Goal: Use online tool/utility: Utilize a website feature to perform a specific function

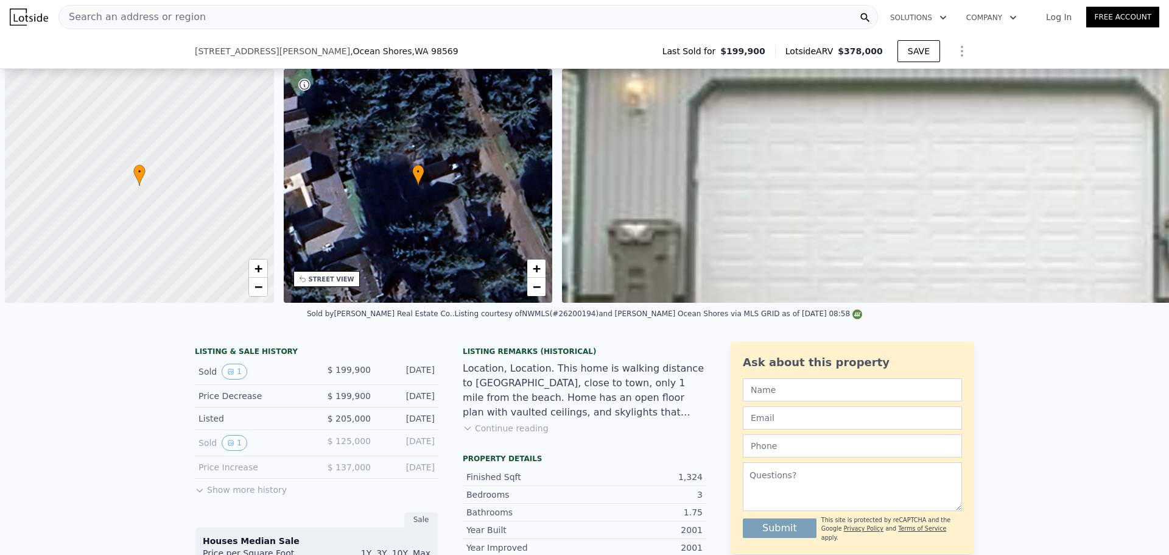
scroll to position [0, 5]
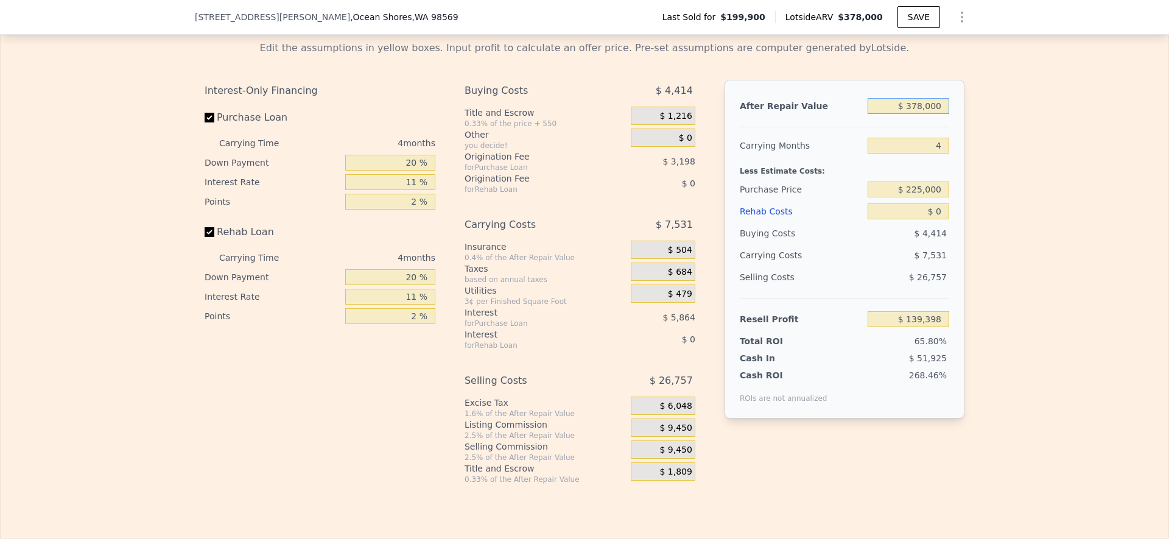
click at [929, 114] on input "$ 378,000" at bounding box center [909, 106] width 82 height 16
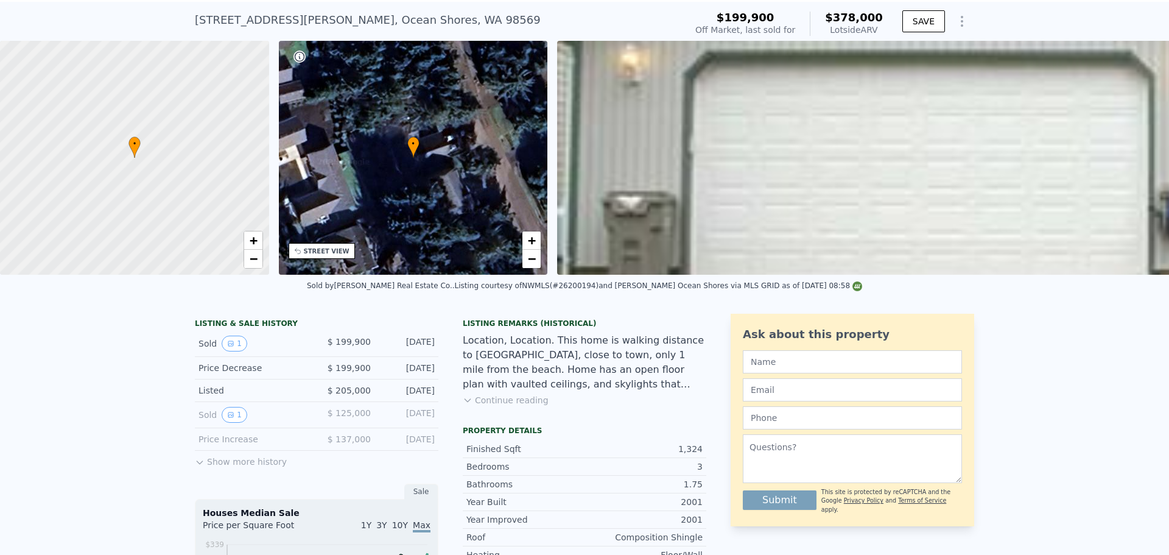
scroll to position [4, 0]
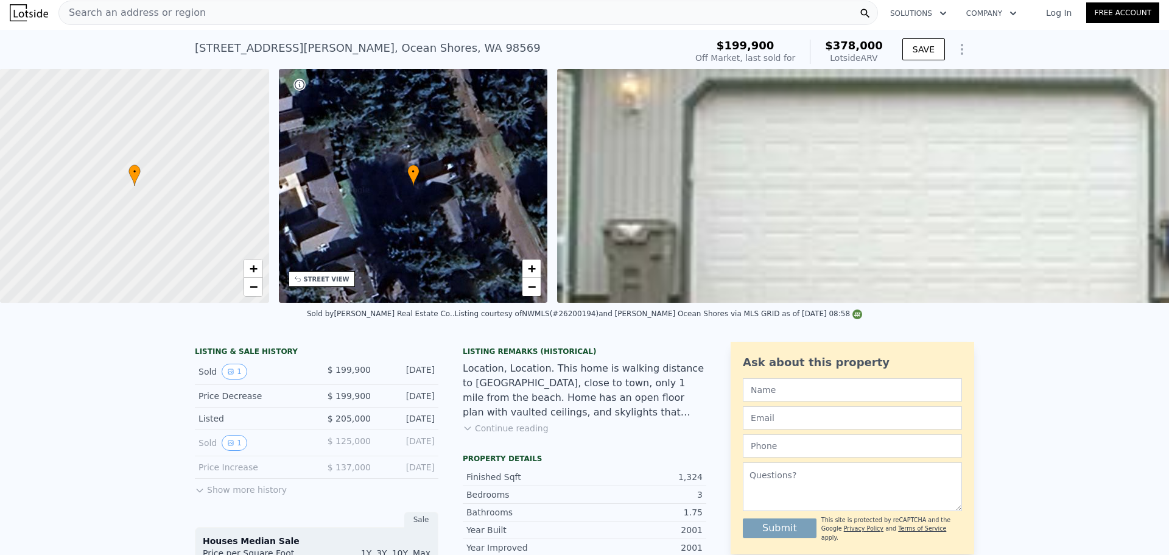
click at [165, 18] on span "Search an address or region" at bounding box center [132, 12] width 147 height 15
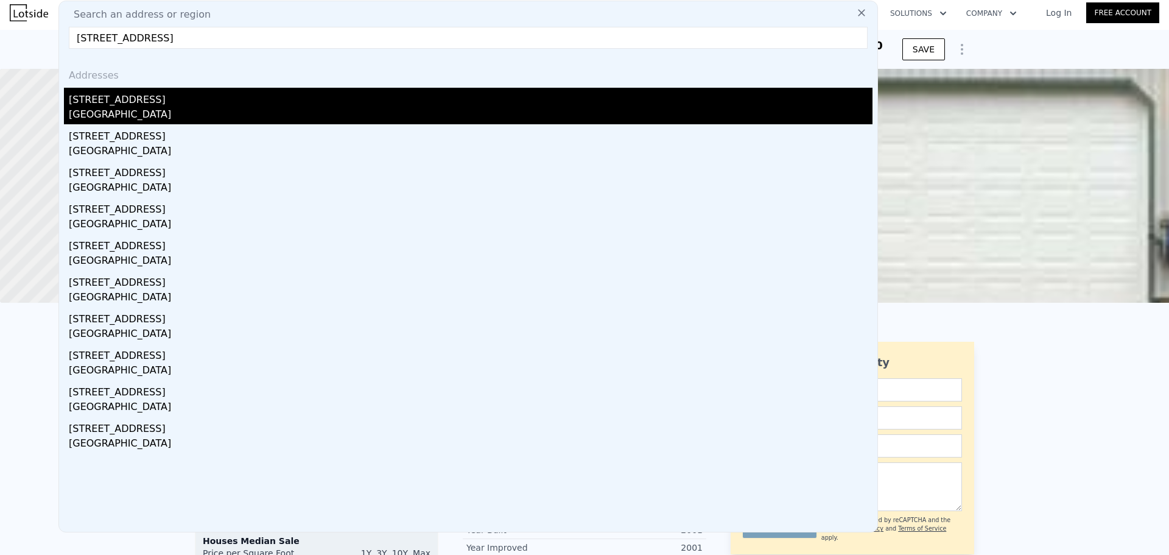
type input "[STREET_ADDRESS]"
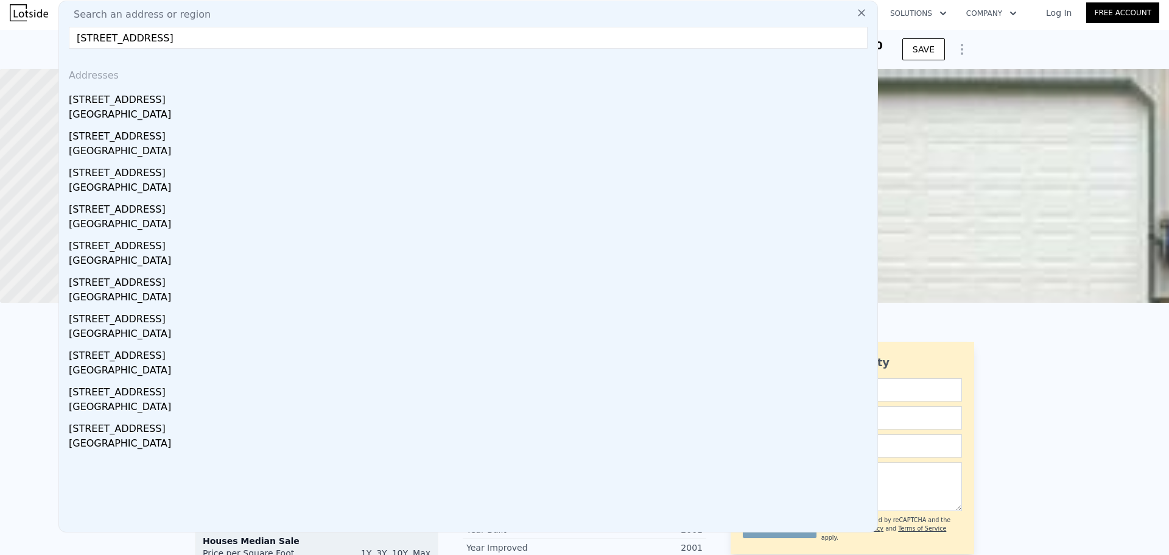
drag, startPoint x: 153, startPoint y: 110, endPoint x: 283, endPoint y: 111, distance: 130.3
click at [152, 110] on div "[GEOGRAPHIC_DATA]" at bounding box center [471, 115] width 804 height 17
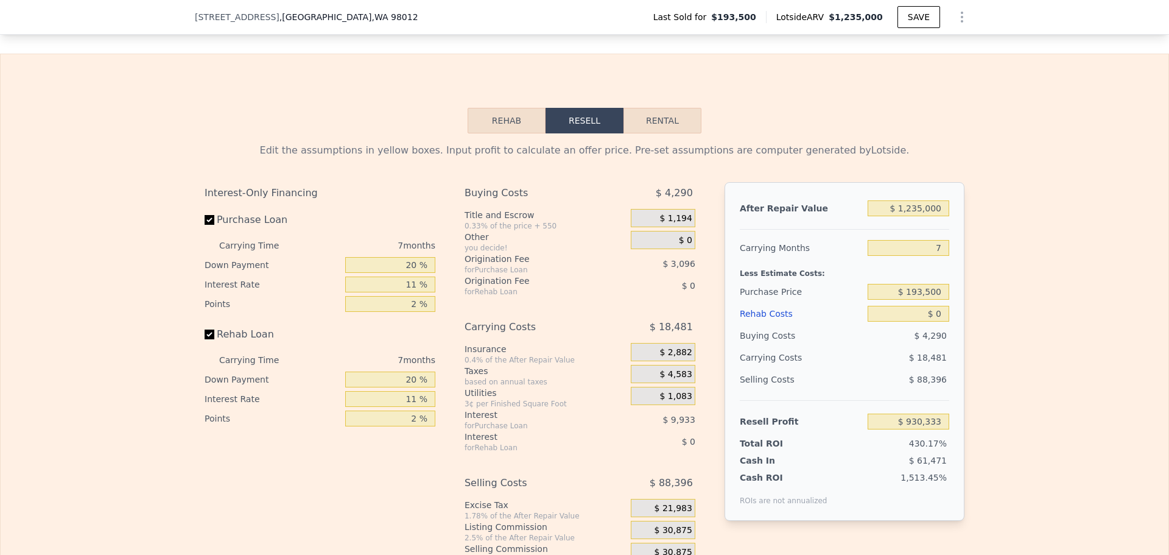
scroll to position [1766, 0]
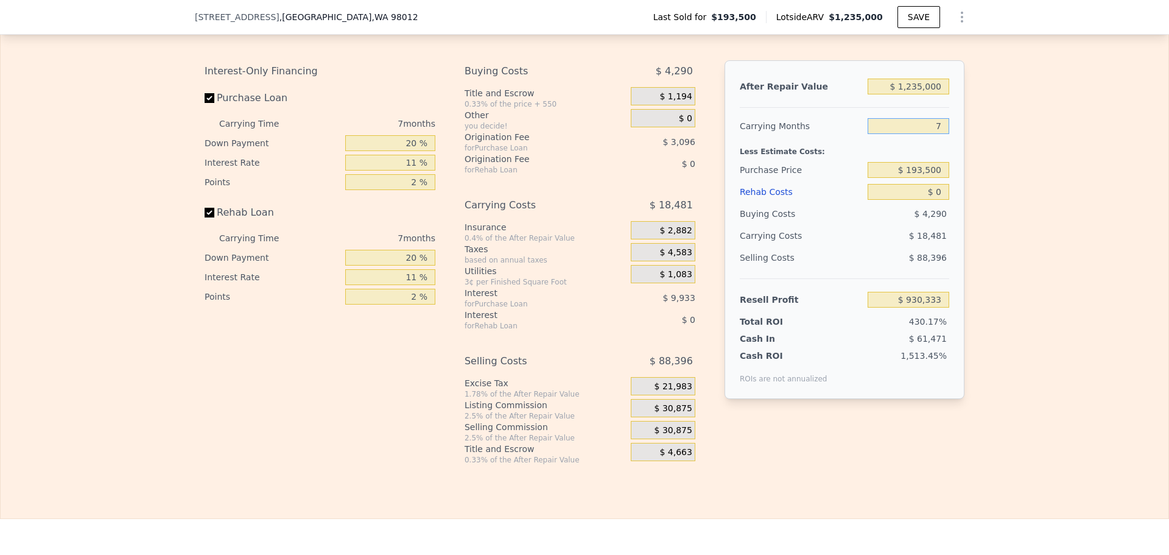
drag, startPoint x: 939, startPoint y: 142, endPoint x: 919, endPoint y: 139, distance: 19.7
click at [923, 134] on input "7" at bounding box center [909, 126] width 82 height 16
type input "6"
type input "$ 932,973"
type input "6"
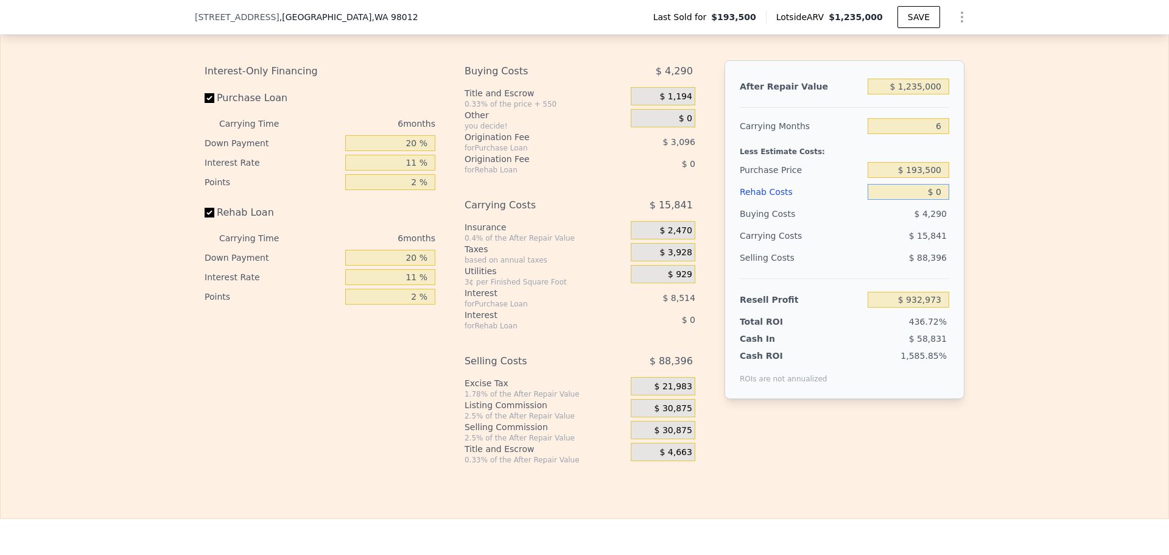
drag, startPoint x: 938, startPoint y: 206, endPoint x: 927, endPoint y: 206, distance: 11.0
click at [927, 200] on input "$ 0" at bounding box center [909, 192] width 82 height 16
type input "$ 80"
type input "$ 932,886"
type input "$ 8"
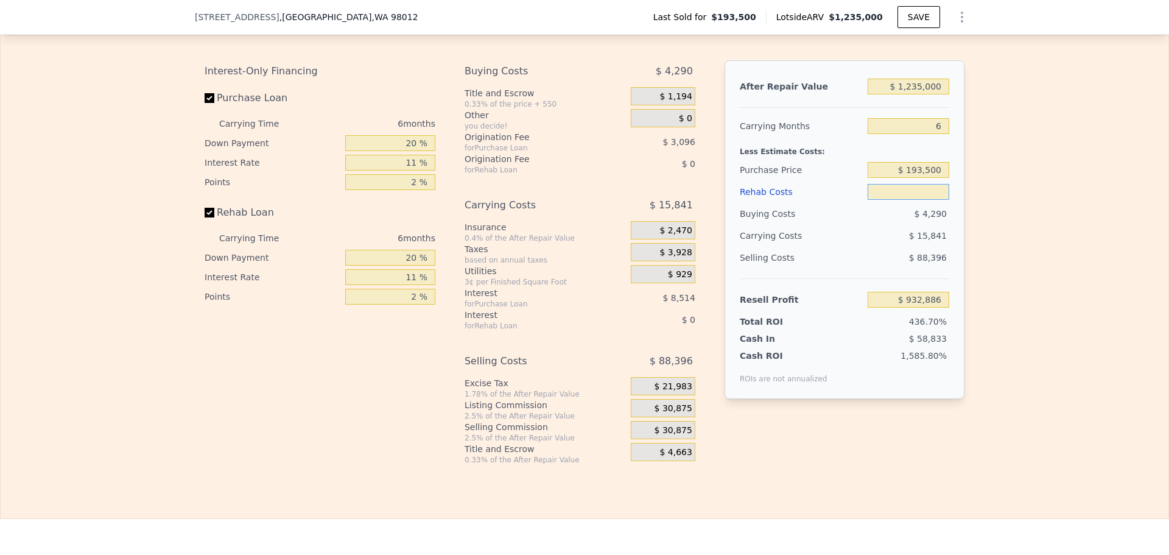
type input "$ 8"
type input "$ 932,965"
type input "$ 150"
type input "$ 932,815"
type input "$ 150,000"
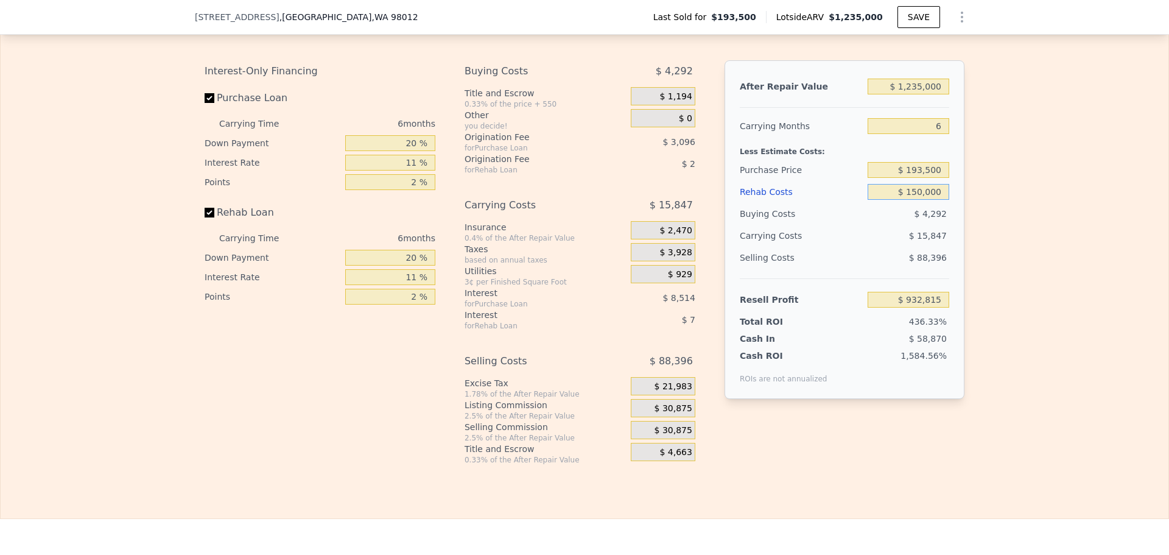
type input "$ 773,973"
type input "$ 150,000"
click at [928, 178] on input "$ 193,500" at bounding box center [909, 170] width 82 height 16
type input "$ 750,000"
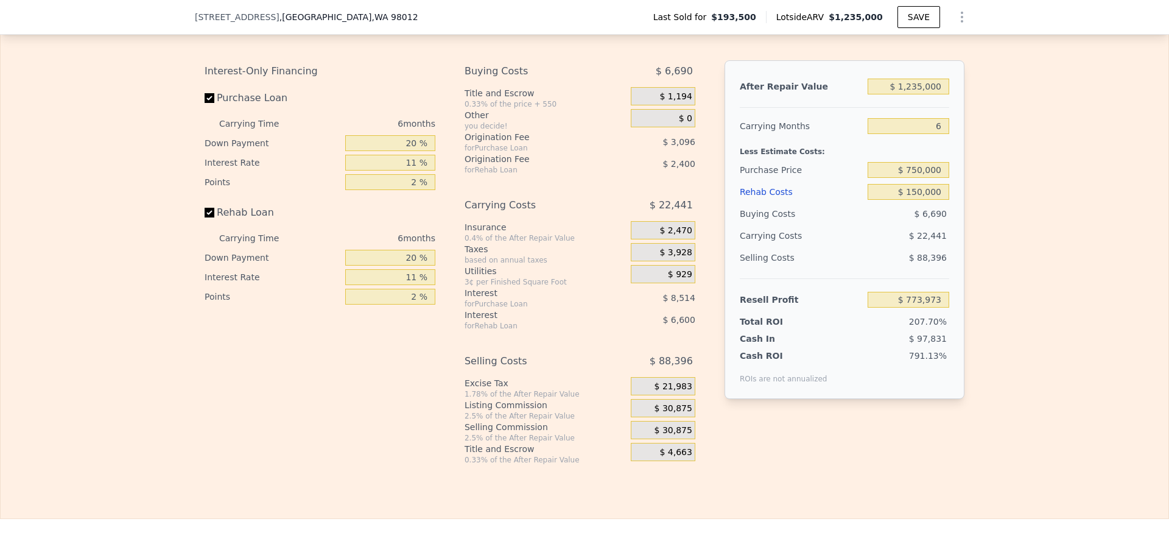
click at [1009, 188] on div "Edit the assumptions in yellow boxes. Input profit to calculate an offer price.…" at bounding box center [585, 238] width 1168 height 453
type input "$ 182,229"
click at [410, 151] on input "20 %" at bounding box center [390, 143] width 90 height 16
type input "10 %"
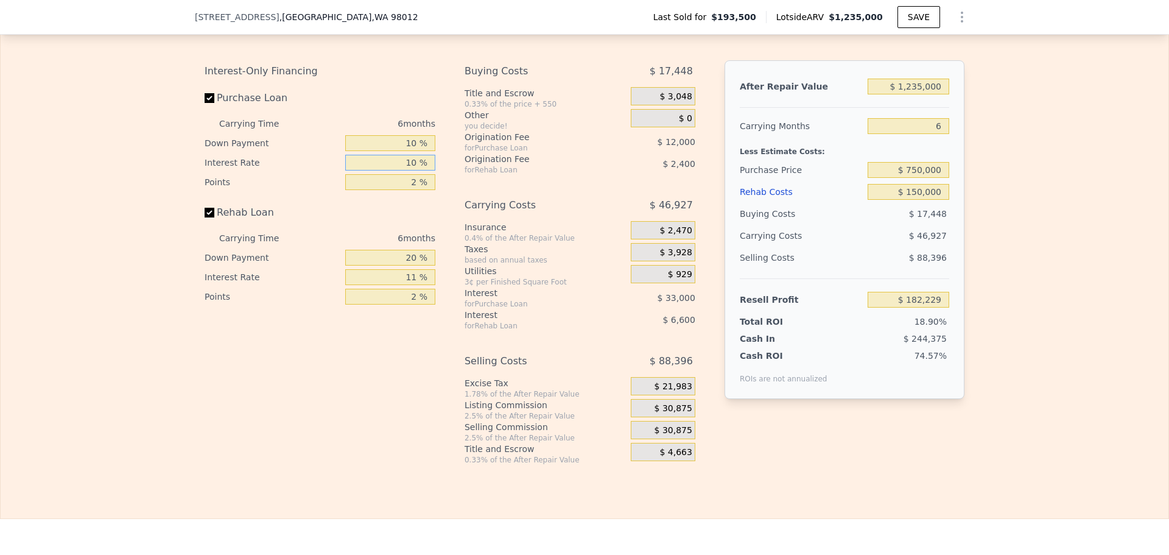
type input "10 %"
type input "1 %"
type input "$ 186,729"
type input "0 %"
type input "$ 184,479"
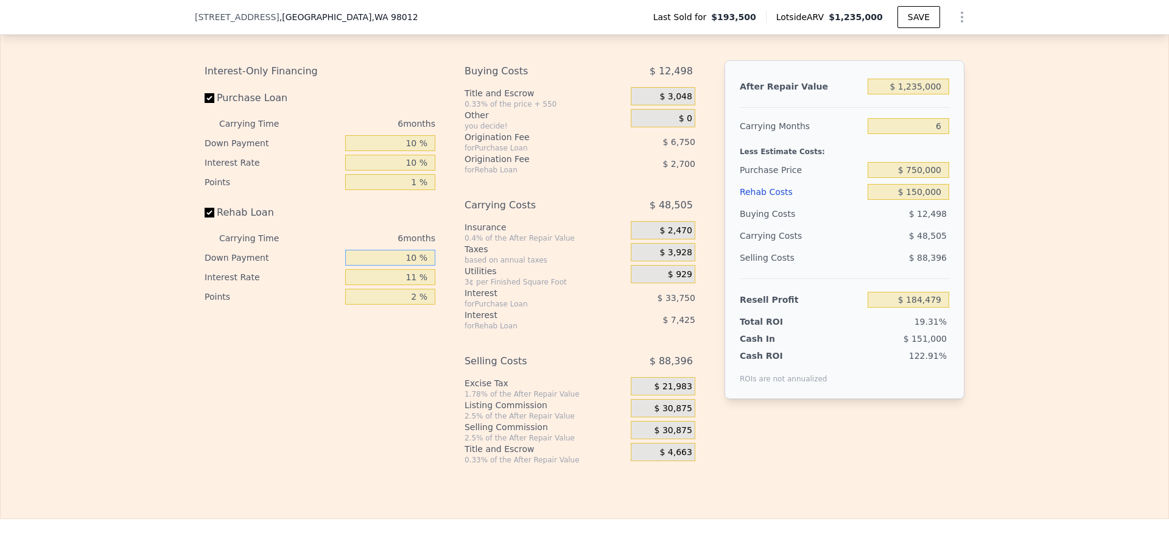
type input "10 %"
type input "$ 185,601"
type input "10 %"
type input "$ 186,279"
type input "1 %"
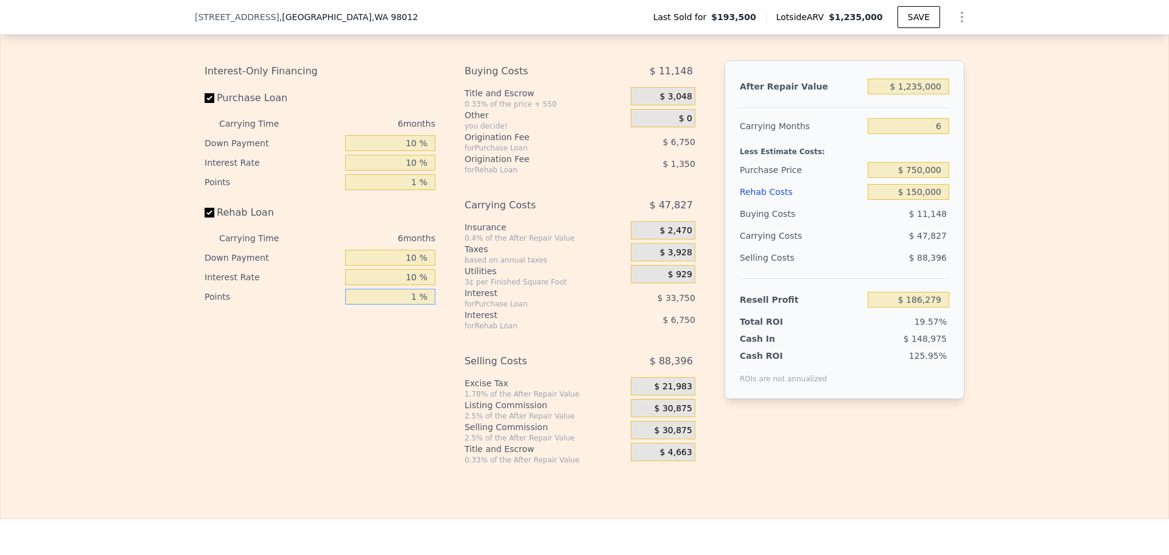
type input "$ 187,629"
type input "1 %"
click at [675, 414] on span "$ 30,875" at bounding box center [674, 408] width 38 height 11
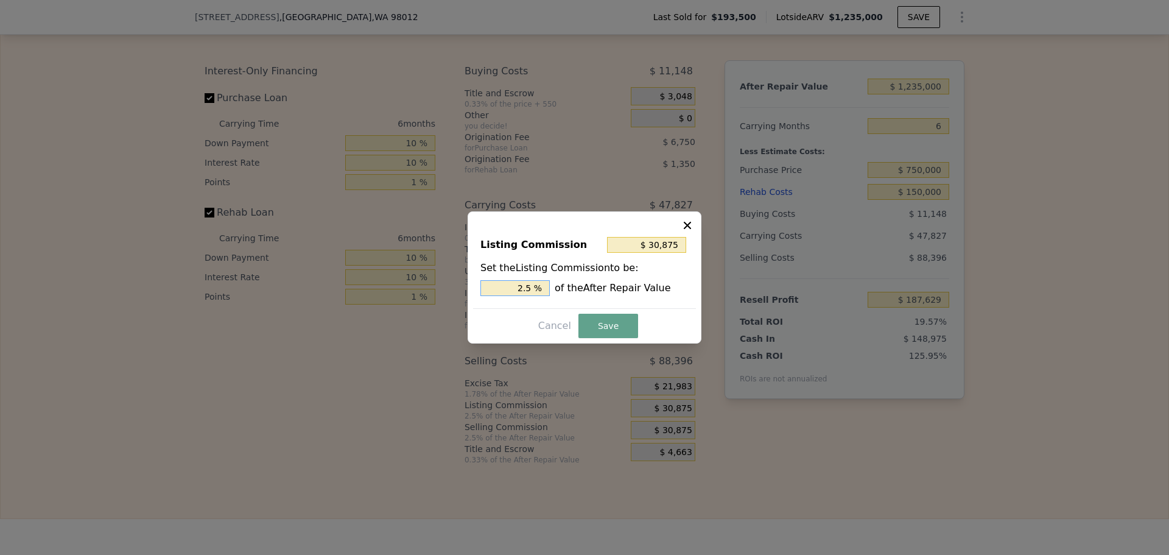
drag, startPoint x: 527, startPoint y: 287, endPoint x: 534, endPoint y: 287, distance: 6.7
click at [534, 287] on input "2.5 %" at bounding box center [515, 288] width 69 height 16
type input "$ 24,700"
type input "2 %"
click at [606, 331] on button "Save" at bounding box center [609, 326] width 60 height 24
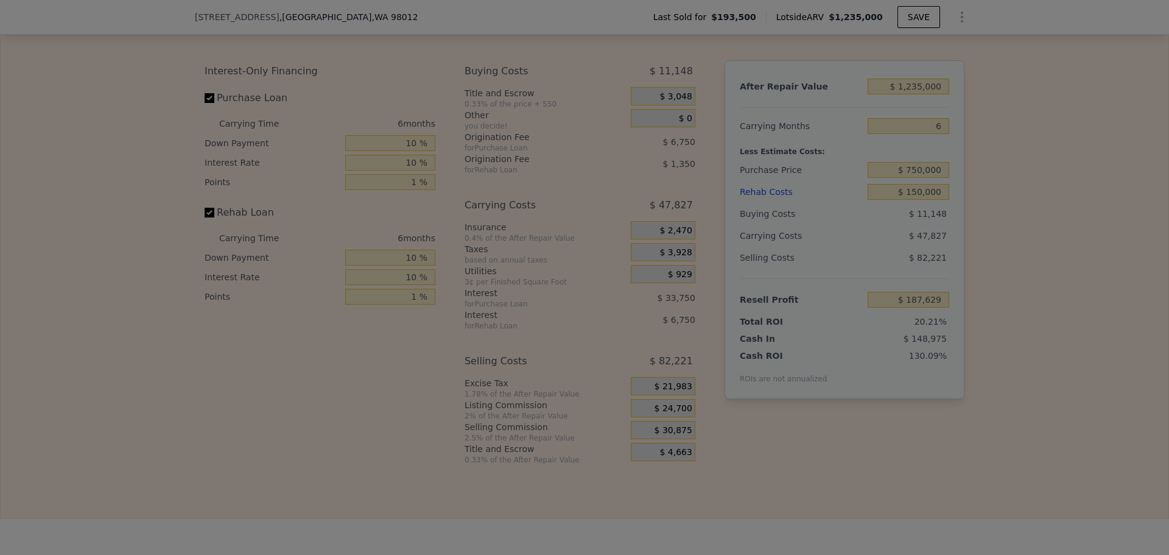
type input "$ 193,804"
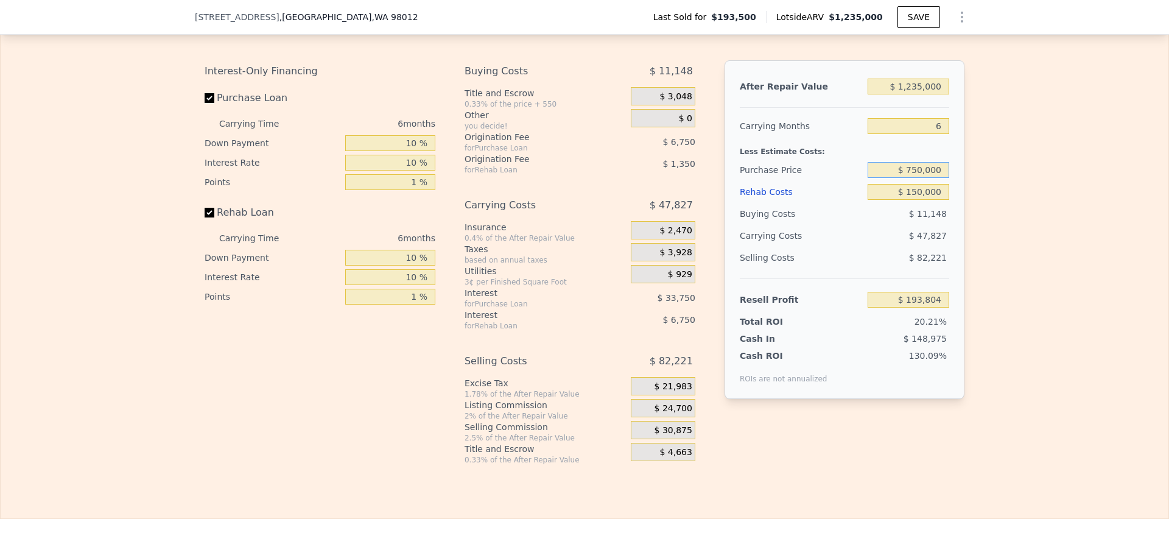
drag, startPoint x: 916, startPoint y: 186, endPoint x: 906, endPoint y: 184, distance: 10.0
click at [906, 178] on input "$ 750,000" at bounding box center [909, 170] width 82 height 16
type input "$ 800,000"
click at [1069, 250] on div "Edit the assumptions in yellow boxes. Input profit to calculate an offer price.…" at bounding box center [585, 238] width 1168 height 453
type input "$ 140,938"
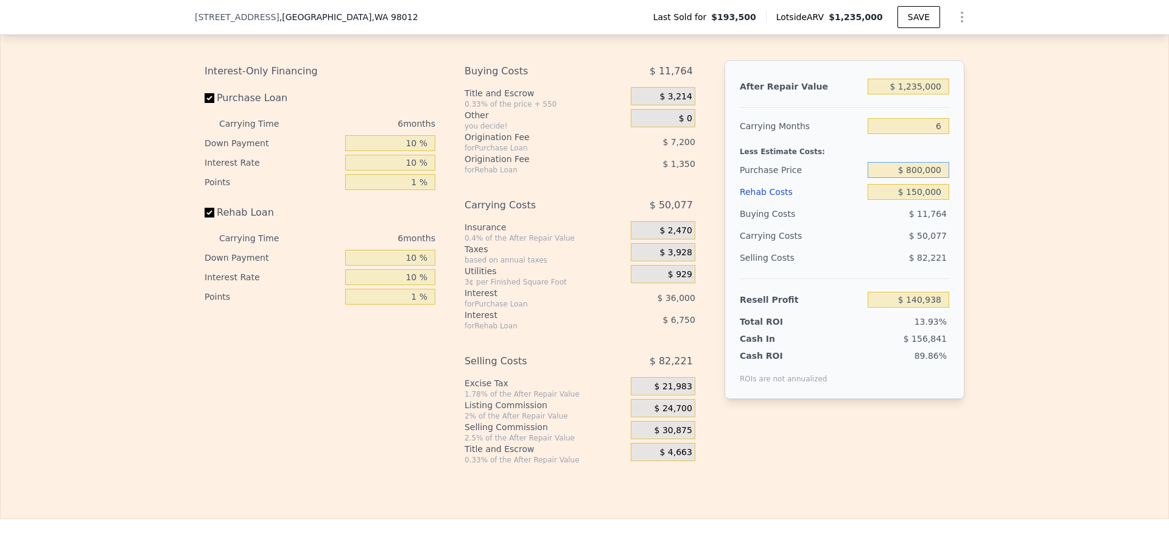
click at [915, 178] on input "$ 800,000" at bounding box center [909, 170] width 82 height 16
type input "$ 810,000"
click at [1030, 205] on div "Edit the assumptions in yellow boxes. Input profit to calculate an offer price.…" at bounding box center [585, 238] width 1168 height 453
type input "$ 130,365"
click at [919, 178] on input "$ 810,000" at bounding box center [909, 170] width 82 height 16
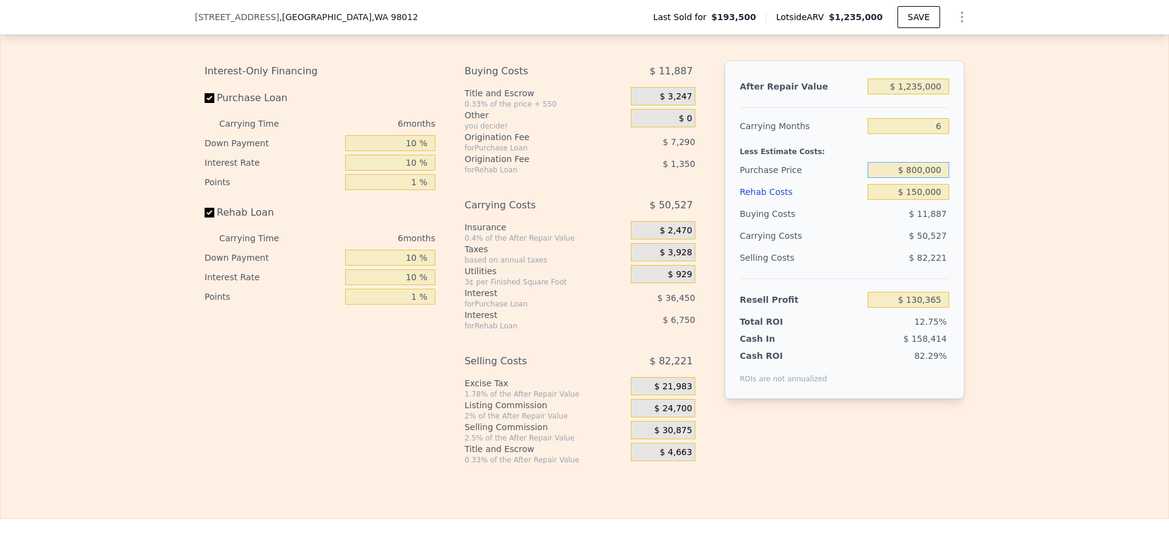
type input "$ 800,000"
click at [1048, 205] on div "Edit the assumptions in yellow boxes. Input profit to calculate an offer price.…" at bounding box center [585, 238] width 1168 height 453
type input "$ 140,938"
type input "7"
type input "$ 0"
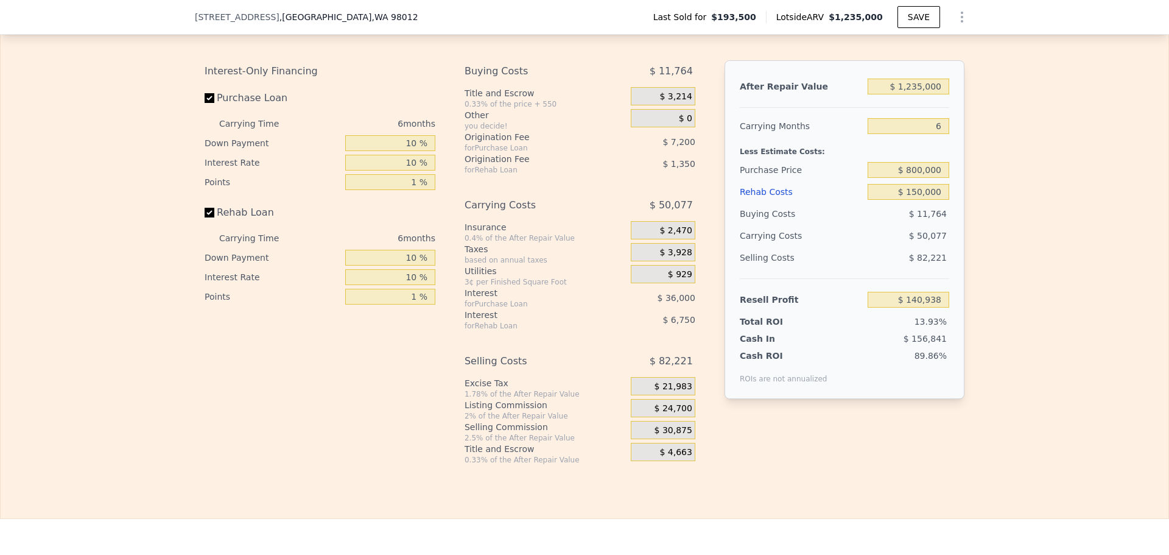
type input "$ 930,333"
